Goal: Information Seeking & Learning: Learn about a topic

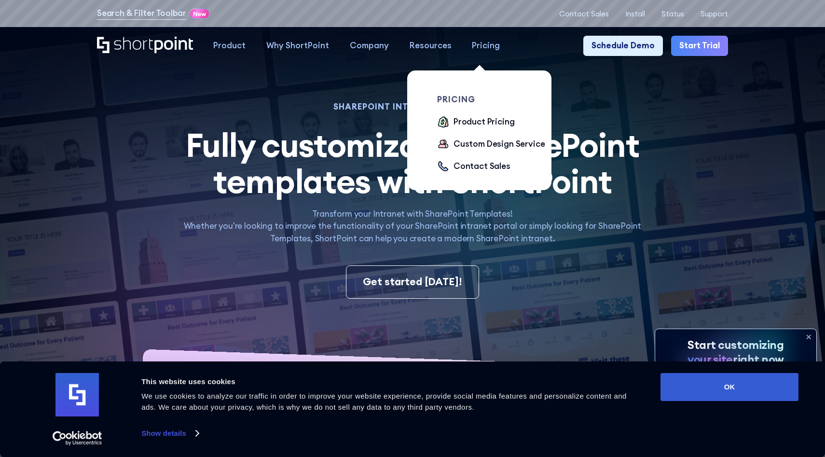
click at [482, 49] on div "Pricing" at bounding box center [486, 46] width 28 height 13
click at [472, 119] on div "Product Pricing" at bounding box center [483, 122] width 61 height 13
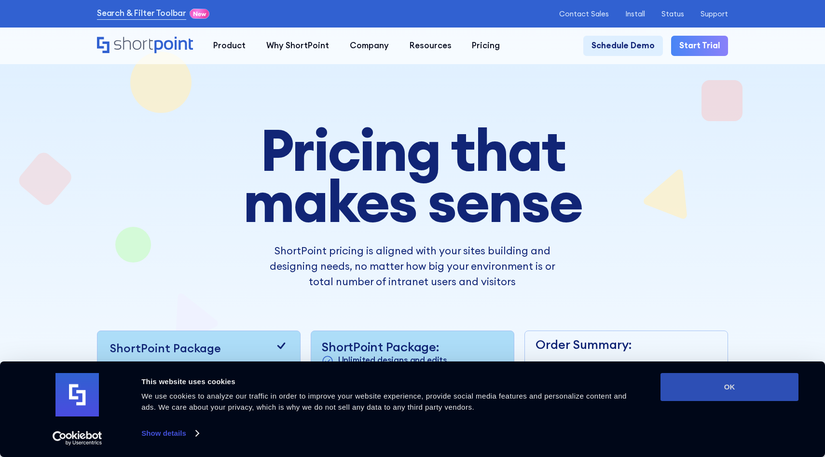
click at [690, 381] on button "OK" at bounding box center [729, 387] width 138 height 28
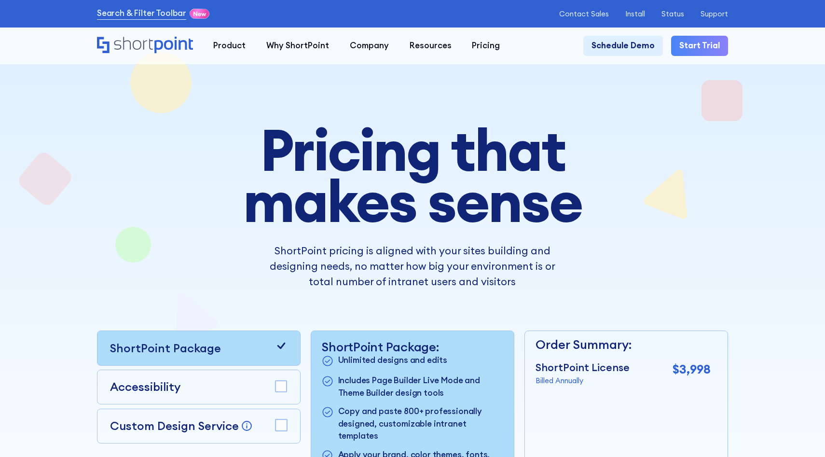
click at [711, 282] on div "Pricing that makes sense ShortPoint pricing is aligned with your sites building…" at bounding box center [412, 339] width 631 height 430
